Goal: Task Accomplishment & Management: Use online tool/utility

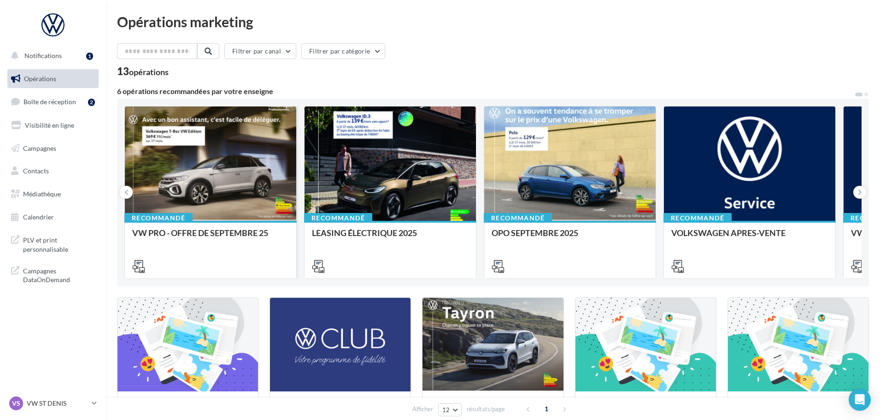
click at [224, 160] on div at bounding box center [210, 163] width 171 height 115
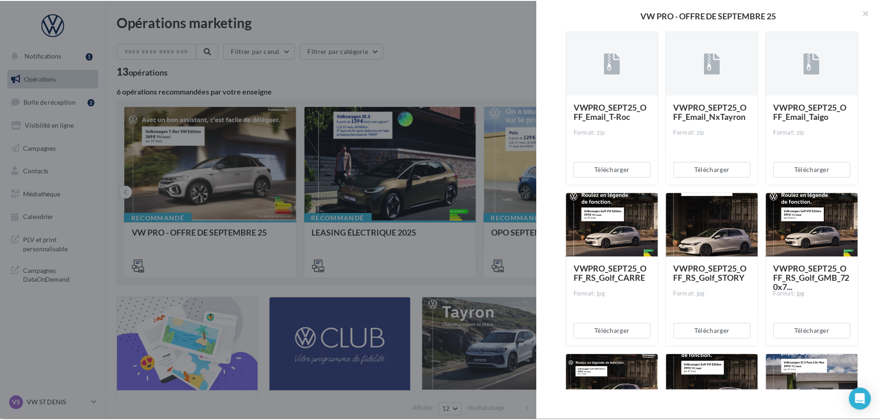
scroll to position [691, 0]
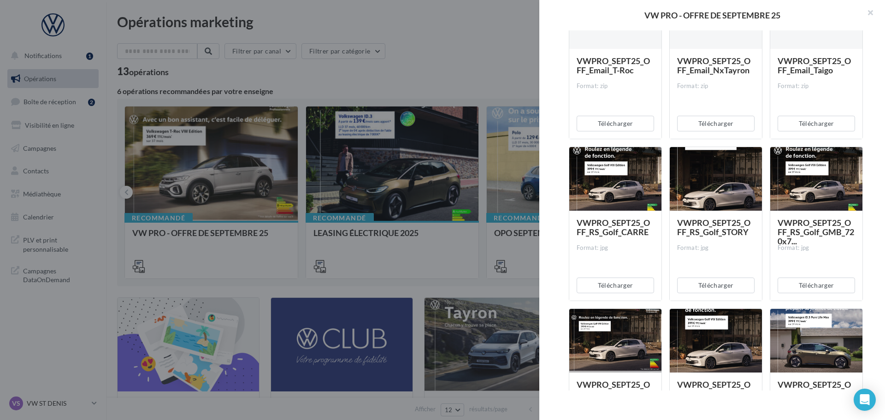
click at [433, 53] on div at bounding box center [442, 210] width 885 height 420
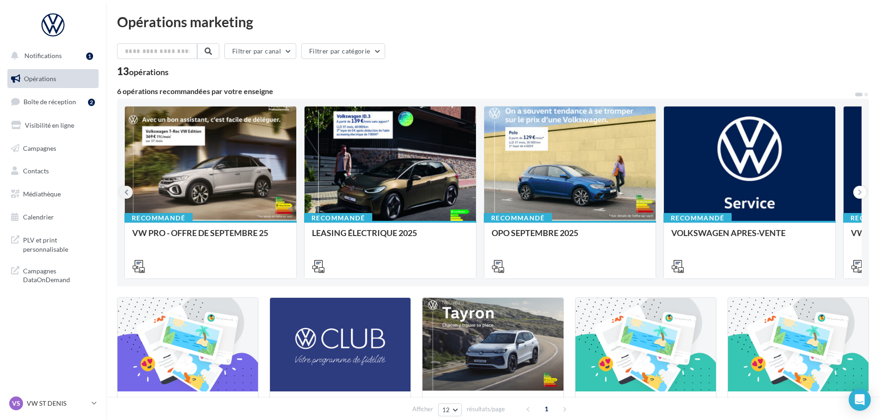
click at [129, 193] on button at bounding box center [126, 192] width 13 height 13
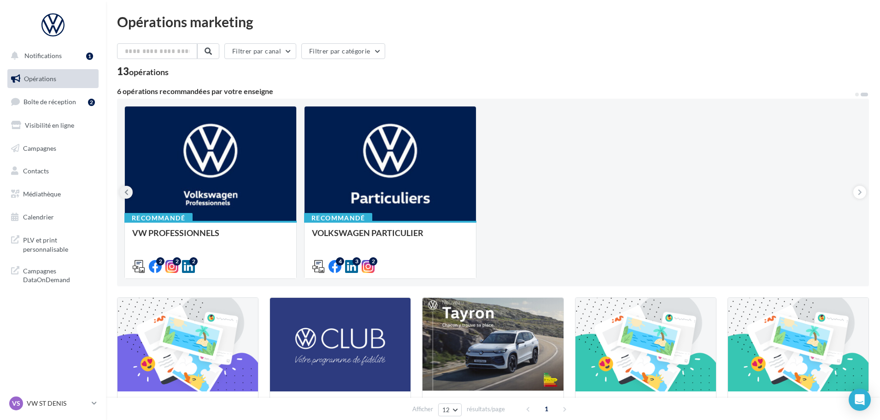
click at [129, 193] on button at bounding box center [126, 192] width 13 height 13
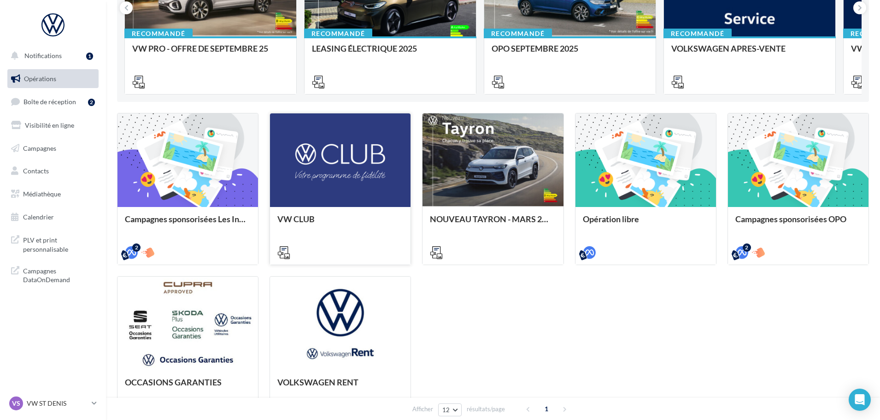
scroll to position [0, 0]
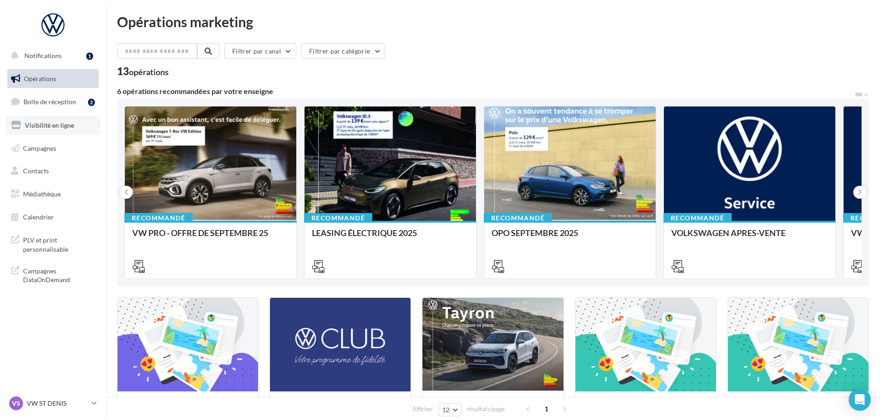
click at [66, 125] on span "Visibilité en ligne" at bounding box center [49, 125] width 49 height 8
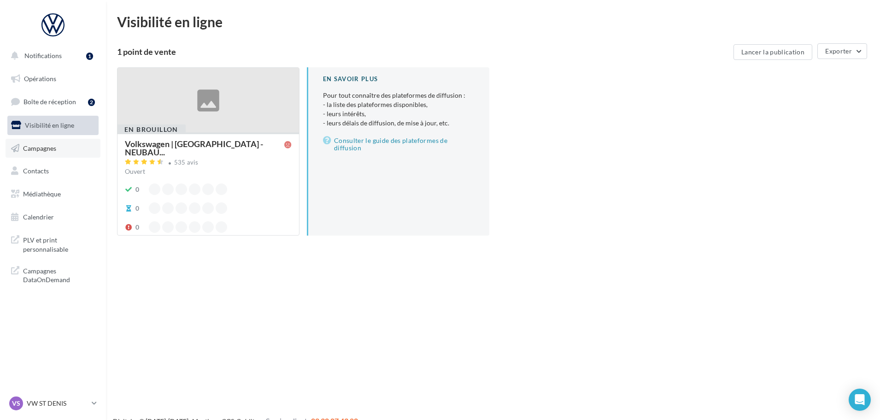
click at [57, 140] on link "Campagnes" at bounding box center [53, 148] width 95 height 19
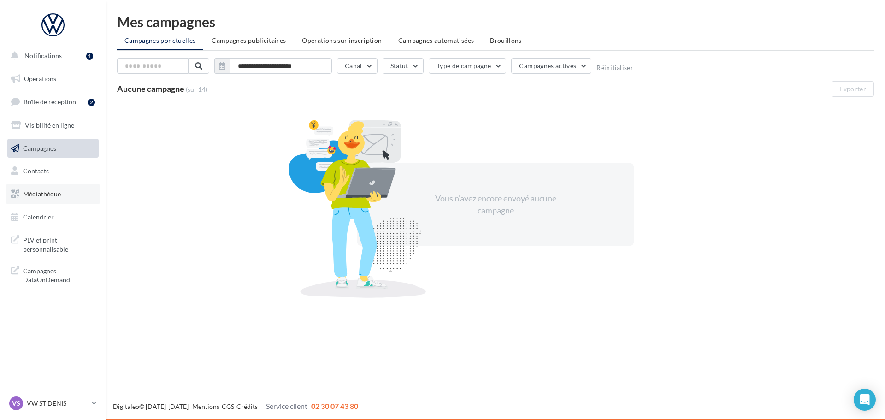
click at [51, 191] on span "Médiathèque" at bounding box center [42, 194] width 38 height 8
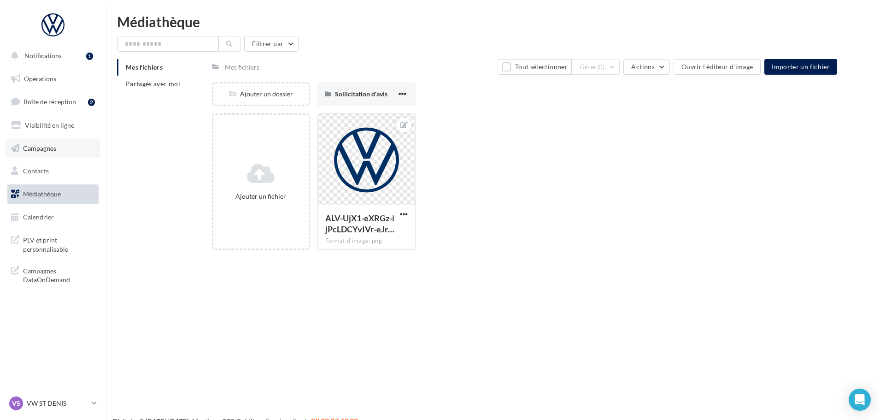
click at [61, 153] on link "Campagnes" at bounding box center [53, 148] width 95 height 19
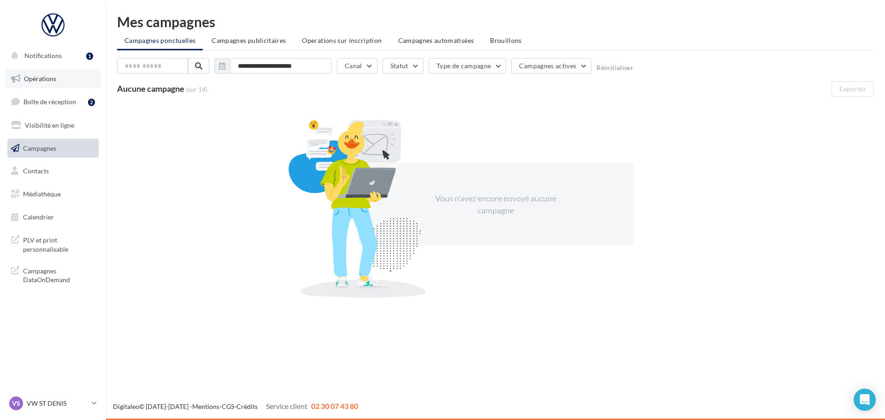
click at [65, 82] on link "Opérations" at bounding box center [53, 78] width 95 height 19
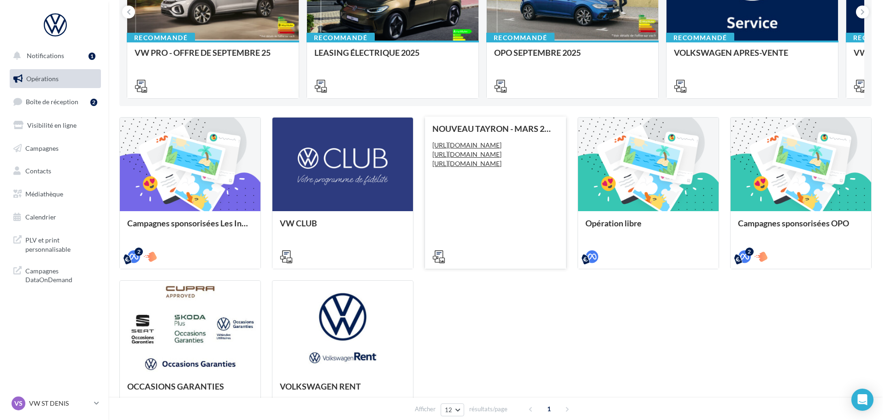
scroll to position [184, 0]
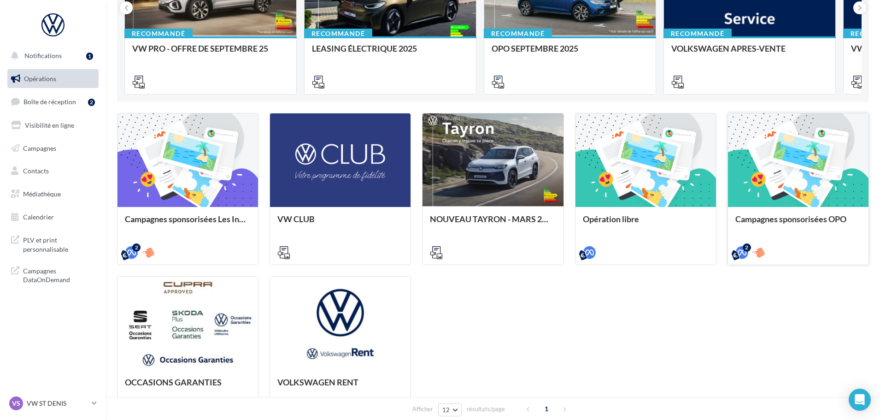
click at [793, 182] on div at bounding box center [798, 160] width 141 height 94
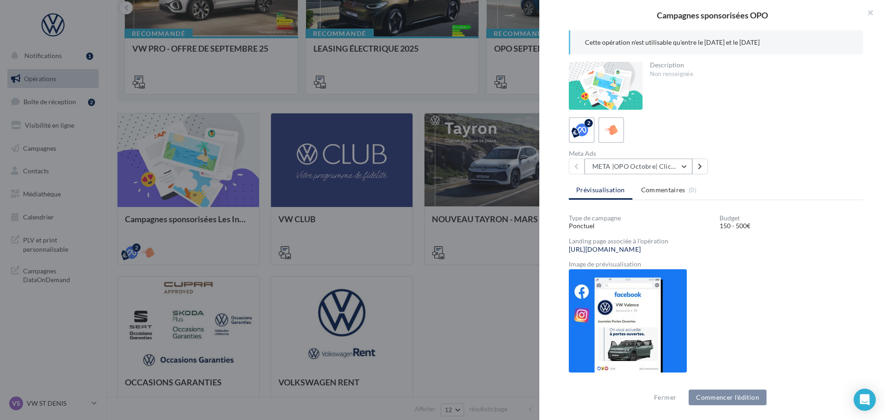
click at [672, 170] on button "META |OPO Octobre| Click To Map" at bounding box center [638, 167] width 108 height 16
click at [670, 166] on button "META |OPO Octobre| Click To Map" at bounding box center [638, 167] width 108 height 16
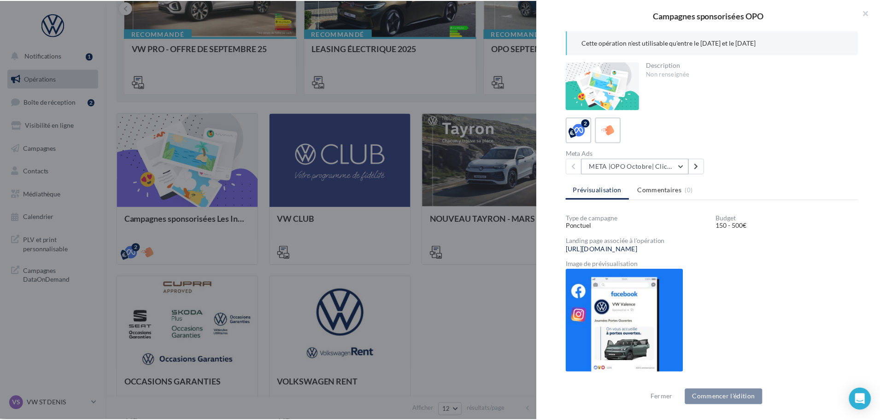
scroll to position [32, 0]
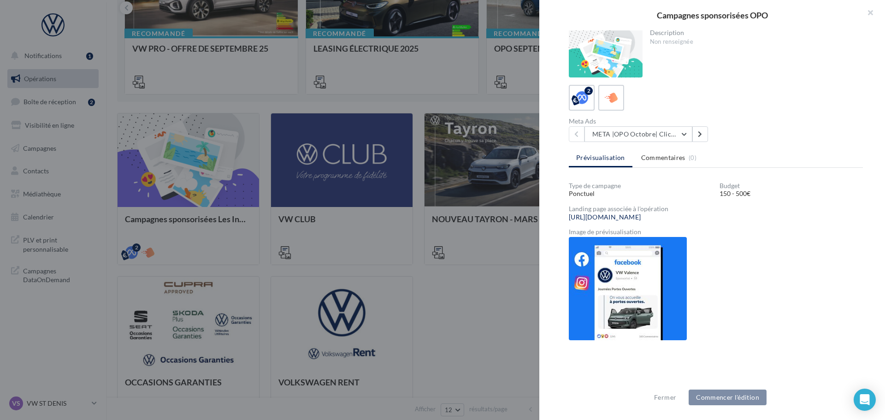
click at [623, 284] on img at bounding box center [628, 288] width 118 height 103
click at [619, 217] on link "[URL][DOMAIN_NAME]" at bounding box center [605, 216] width 72 height 7
click at [476, 291] on div at bounding box center [442, 210] width 885 height 420
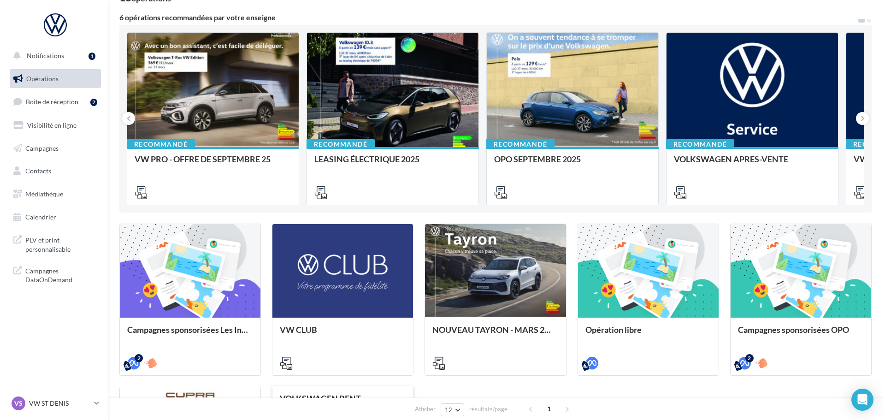
scroll to position [46, 0]
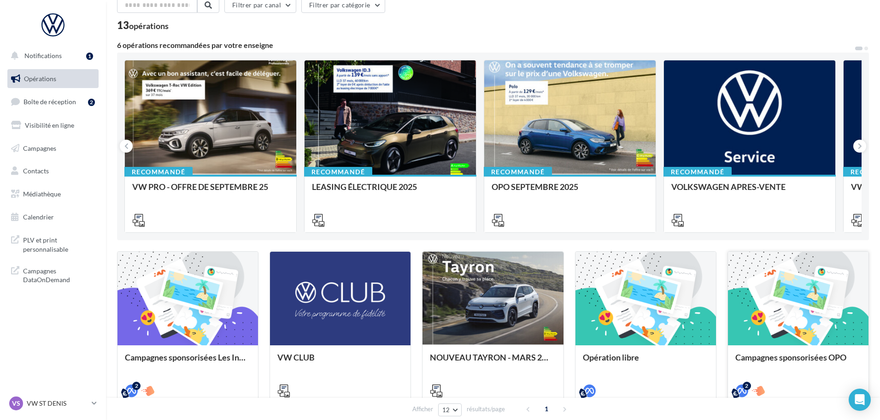
click at [776, 314] on div at bounding box center [798, 299] width 141 height 94
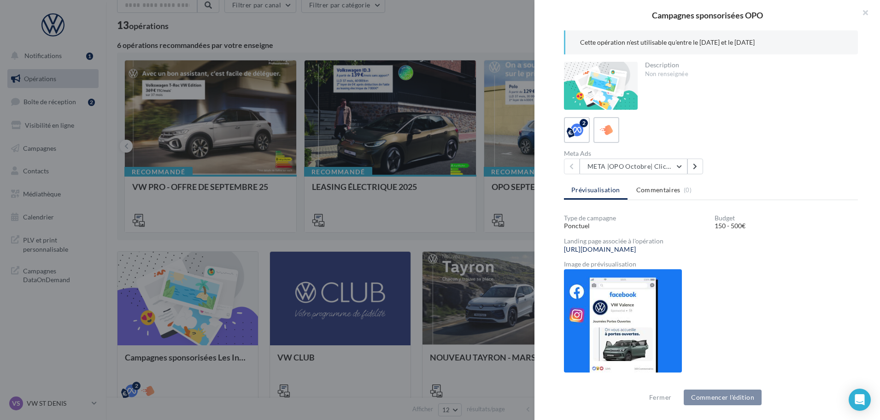
click at [379, 260] on div at bounding box center [440, 210] width 880 height 420
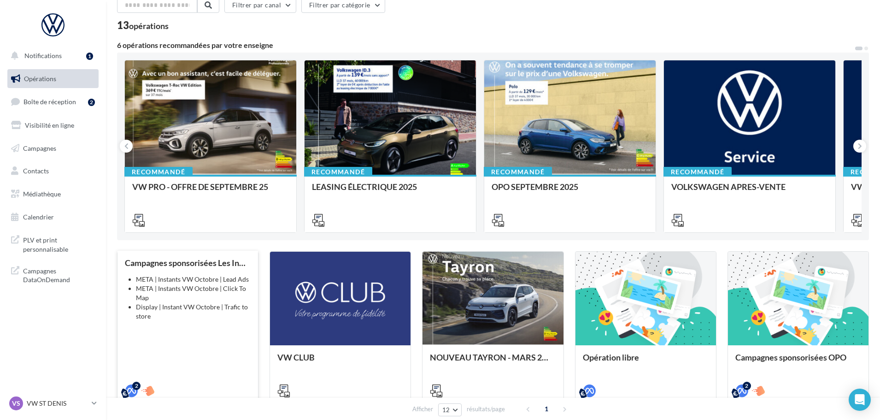
click at [205, 307] on li "Display | Instant VW Octobre | Trafic to store" at bounding box center [193, 311] width 115 height 18
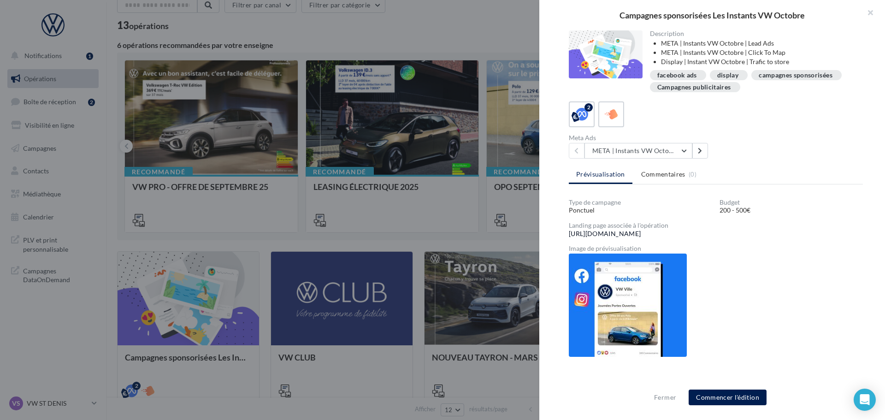
click at [641, 232] on link "[URL][DOMAIN_NAME]" at bounding box center [605, 233] width 72 height 7
click at [641, 152] on button "META | Instants VW Octobre | Click To Map" at bounding box center [638, 151] width 108 height 16
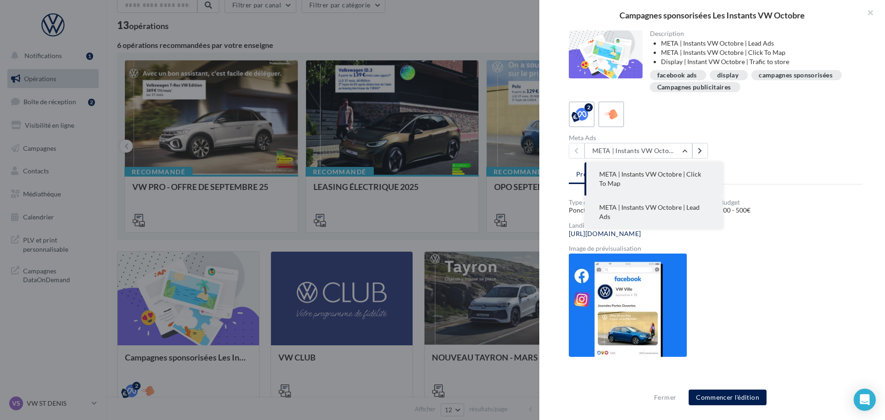
click at [641, 216] on button "META | Instants VW Octobre | Lead Ads" at bounding box center [653, 211] width 138 height 33
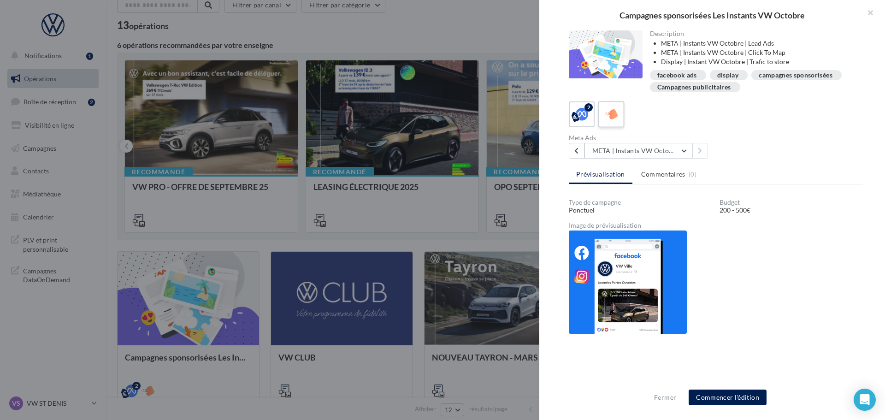
click at [615, 114] on icon at bounding box center [611, 114] width 13 height 13
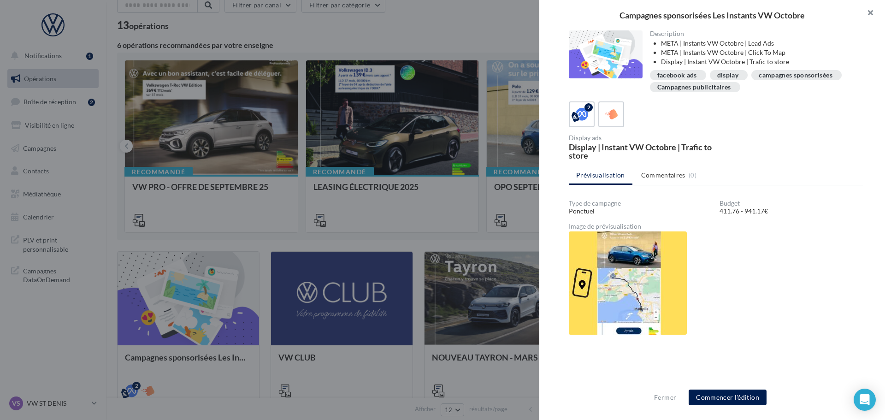
click at [872, 12] on button "button" at bounding box center [866, 14] width 37 height 28
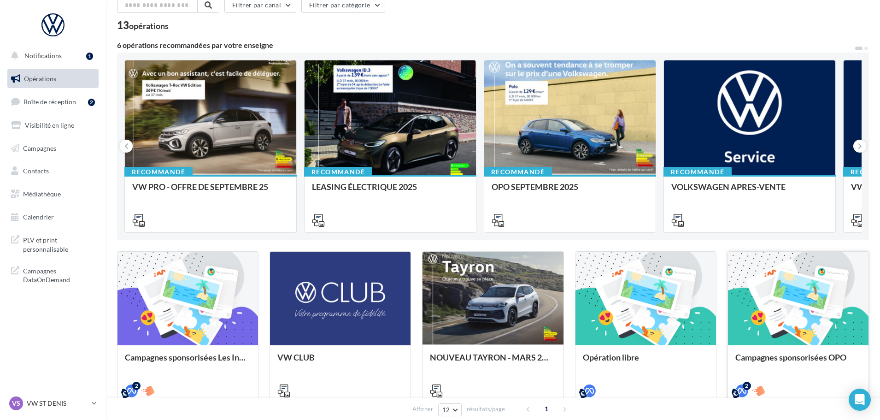
click at [800, 305] on div at bounding box center [798, 299] width 141 height 94
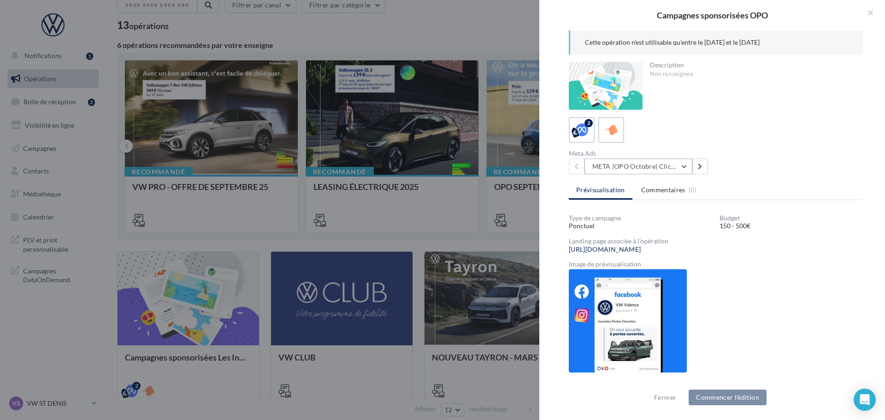
click at [674, 168] on button "META |OPO Octobre| Click To Map" at bounding box center [638, 167] width 108 height 16
click at [875, 13] on button "button" at bounding box center [866, 14] width 37 height 28
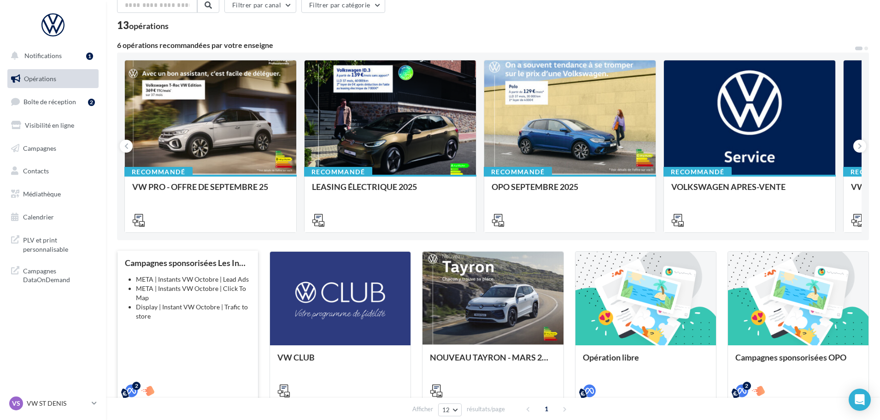
click at [216, 294] on li "META | Instants VW Octobre | Click To Map" at bounding box center [193, 293] width 115 height 18
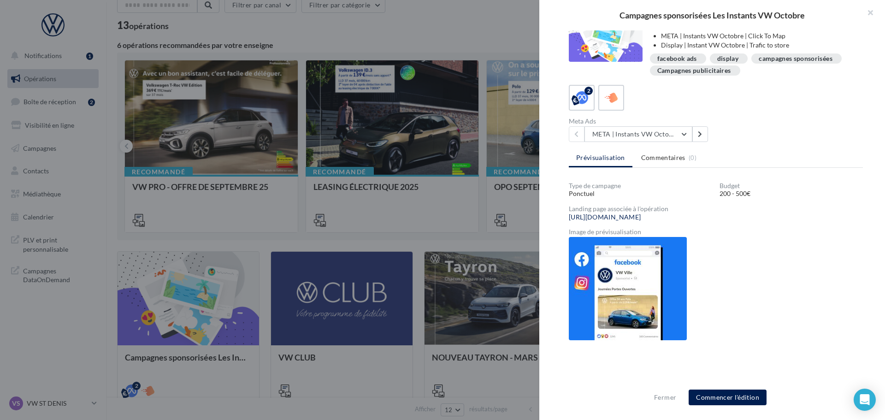
scroll to position [0, 0]
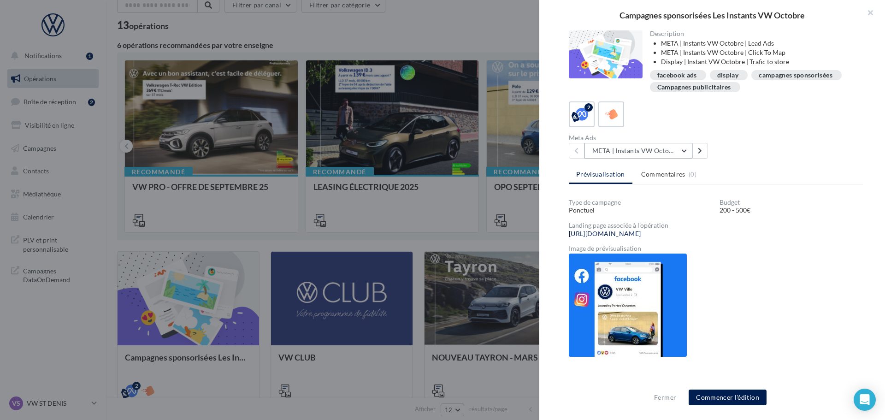
click at [658, 146] on button "META | Instants VW Octobre | Click To Map" at bounding box center [638, 151] width 108 height 16
click at [654, 175] on span "META | Instants VW Octobre | Click To Map" at bounding box center [650, 178] width 102 height 17
click at [628, 233] on link "[URL][DOMAIN_NAME]" at bounding box center [605, 233] width 72 height 7
click at [669, 158] on button "META | Instants VW Octobre | Click To Map" at bounding box center [638, 151] width 108 height 16
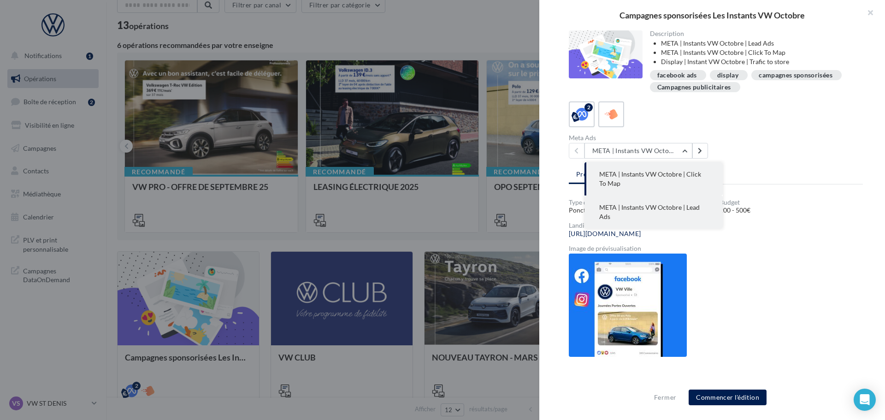
click at [661, 218] on button "META | Instants VW Octobre | Lead Ads" at bounding box center [653, 211] width 138 height 33
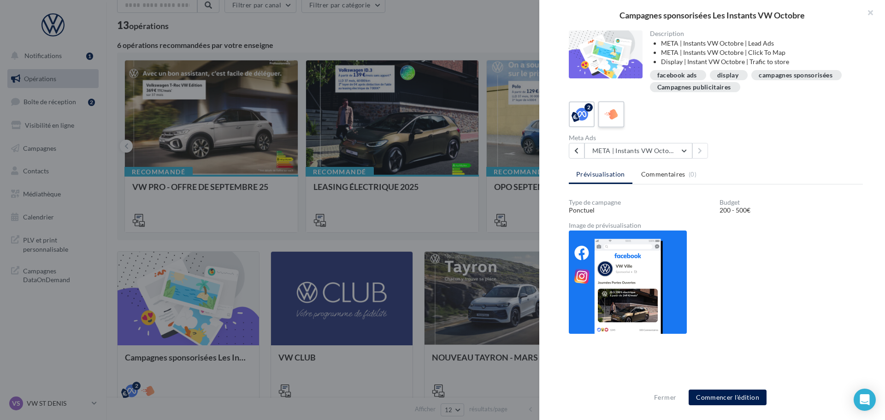
click at [618, 119] on div at bounding box center [611, 114] width 17 height 17
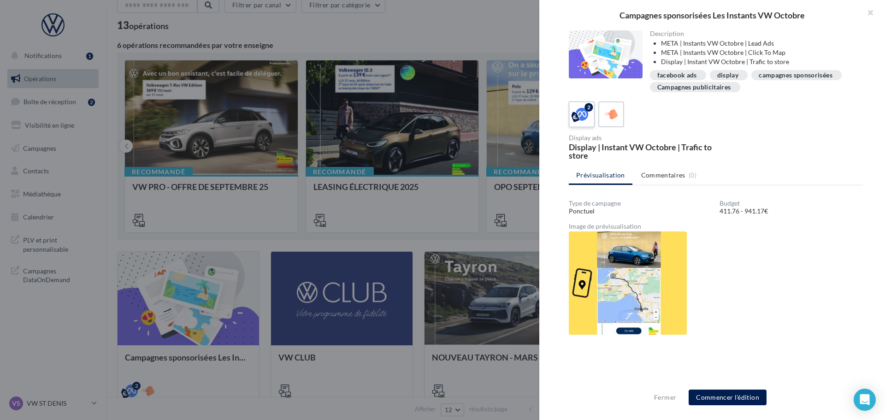
click at [575, 119] on icon at bounding box center [581, 114] width 13 height 13
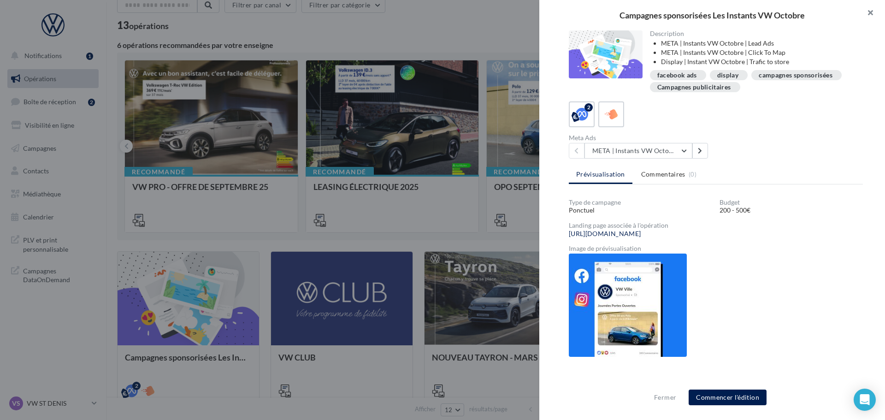
click at [865, 10] on button "button" at bounding box center [866, 14] width 37 height 28
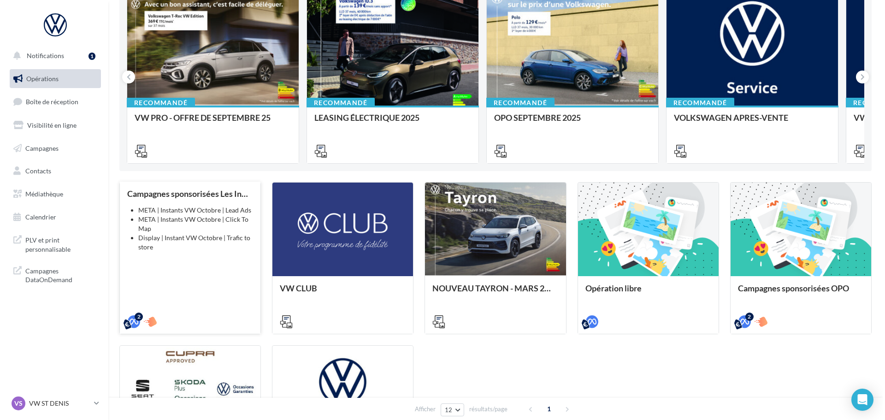
scroll to position [138, 0]
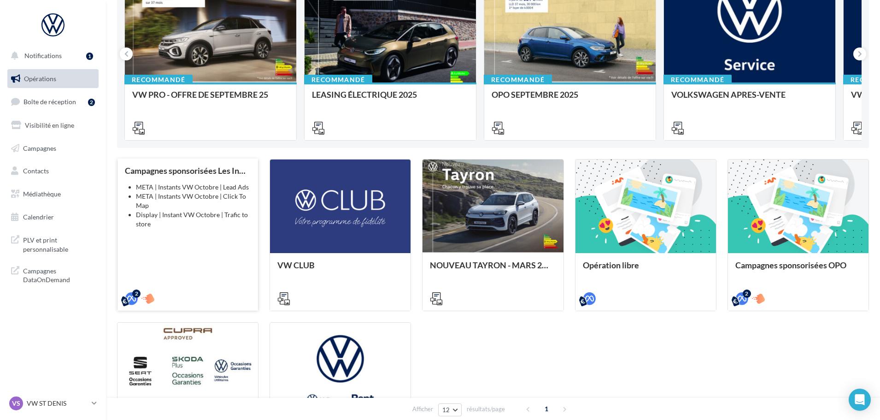
click at [200, 207] on li "META | Instants VW Octobre | Click To Map" at bounding box center [193, 201] width 115 height 18
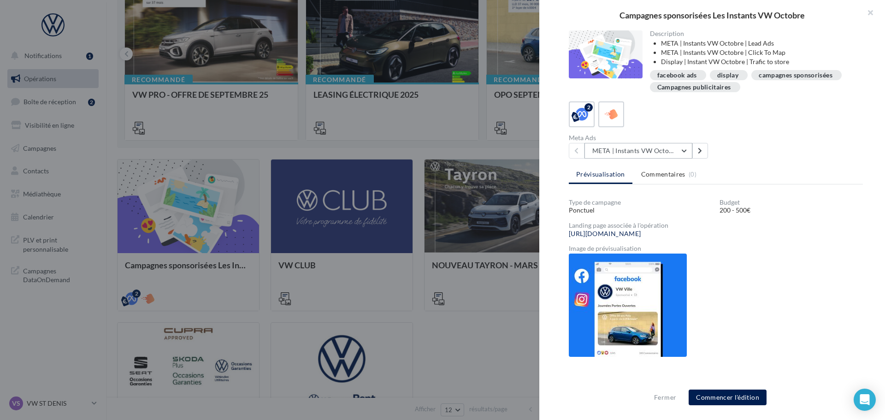
click at [665, 157] on button "META | Instants VW Octobre | Click To Map" at bounding box center [638, 151] width 108 height 16
click at [708, 121] on div "2" at bounding box center [716, 114] width 294 height 26
click at [641, 230] on link "[URL][DOMAIN_NAME]" at bounding box center [605, 233] width 72 height 7
click at [619, 117] on div at bounding box center [611, 114] width 17 height 17
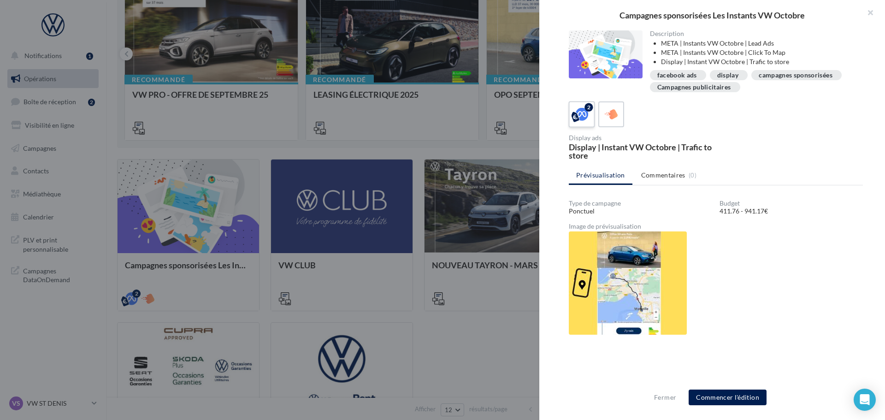
click at [575, 103] on label "2" at bounding box center [581, 114] width 26 height 26
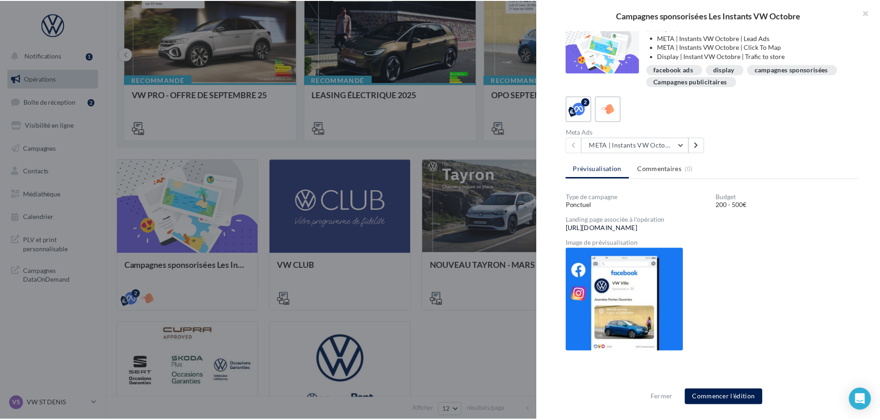
scroll to position [0, 0]
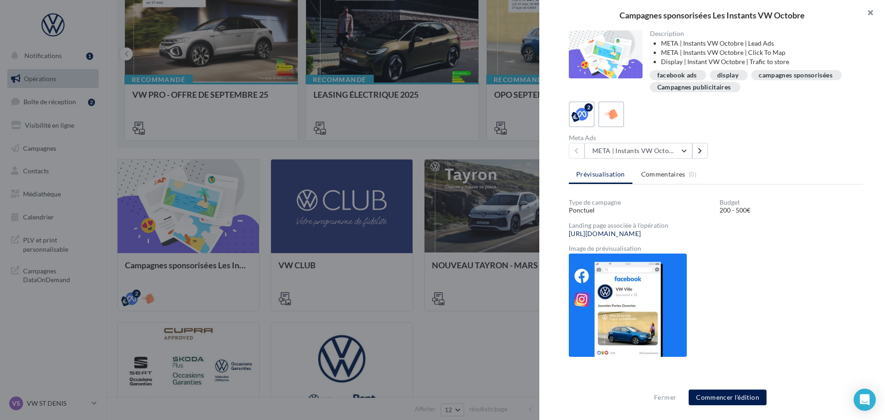
click at [870, 13] on button "button" at bounding box center [866, 14] width 37 height 28
